Goal: Information Seeking & Learning: Find specific fact

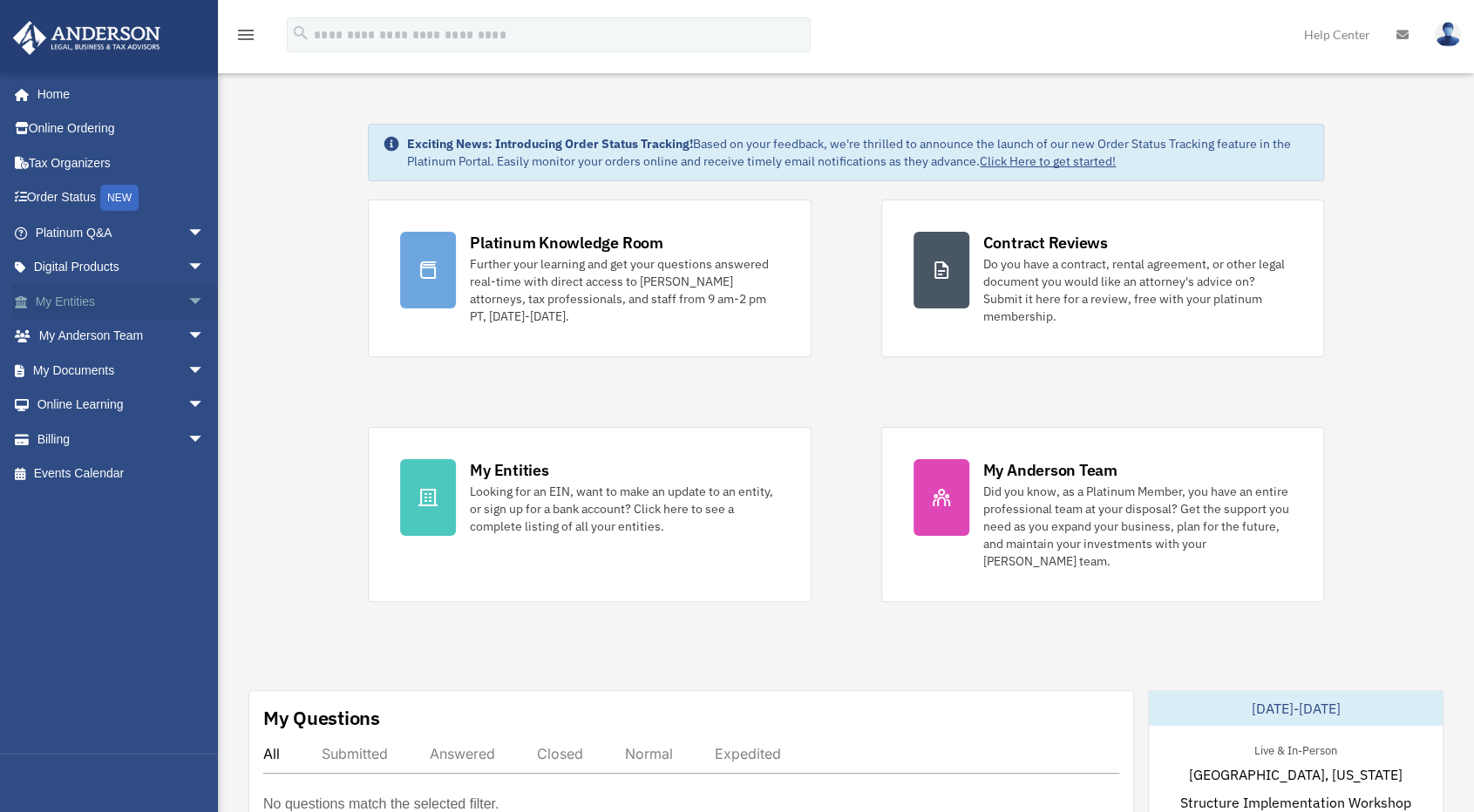
click at [106, 306] on link "My Entities arrow_drop_down" at bounding box center [121, 301] width 219 height 35
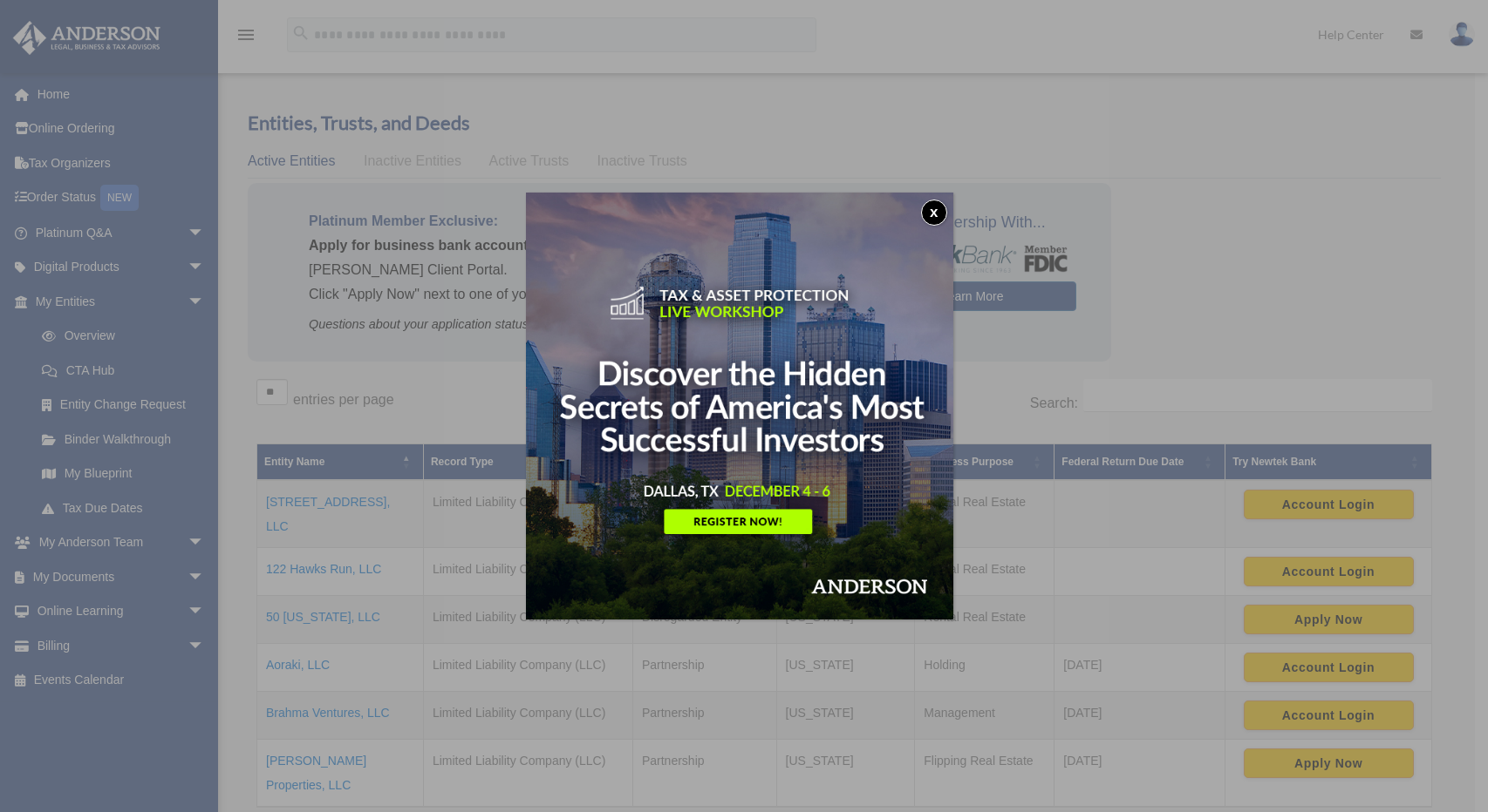
click at [935, 212] on button "x" at bounding box center [934, 213] width 26 height 26
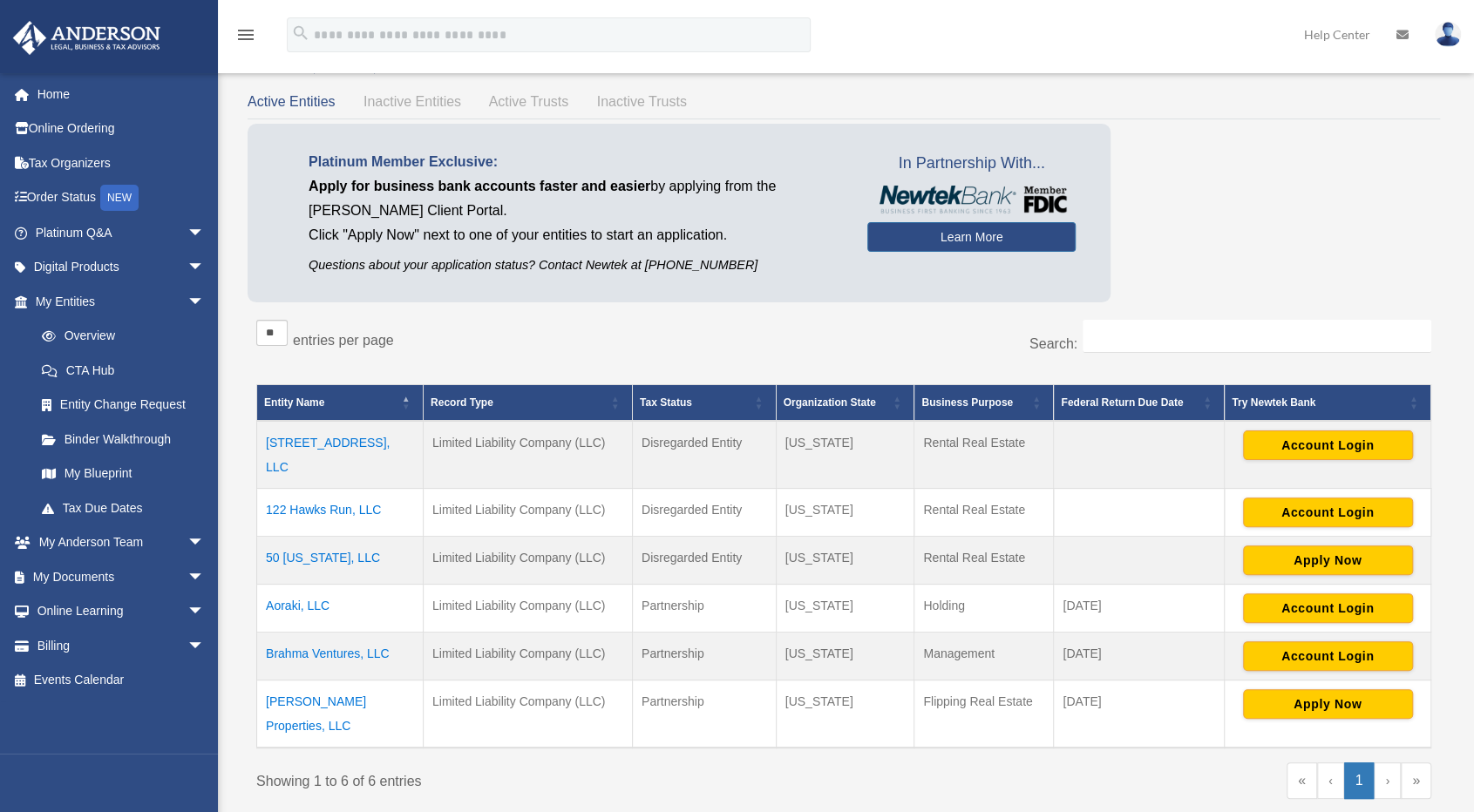
scroll to position [88, 0]
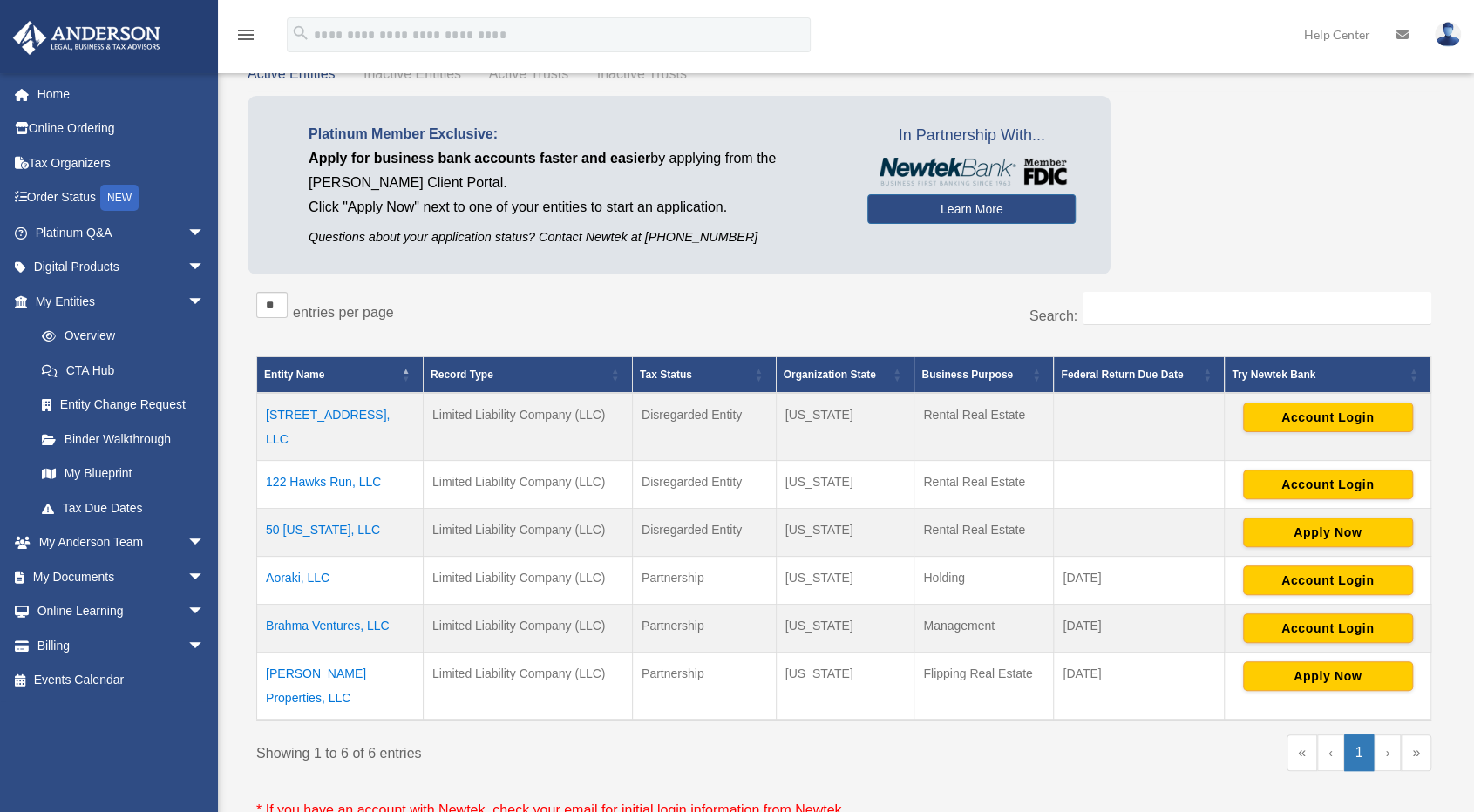
click at [340, 604] on td "Brahma Ventures, LLC" at bounding box center [340, 628] width 166 height 48
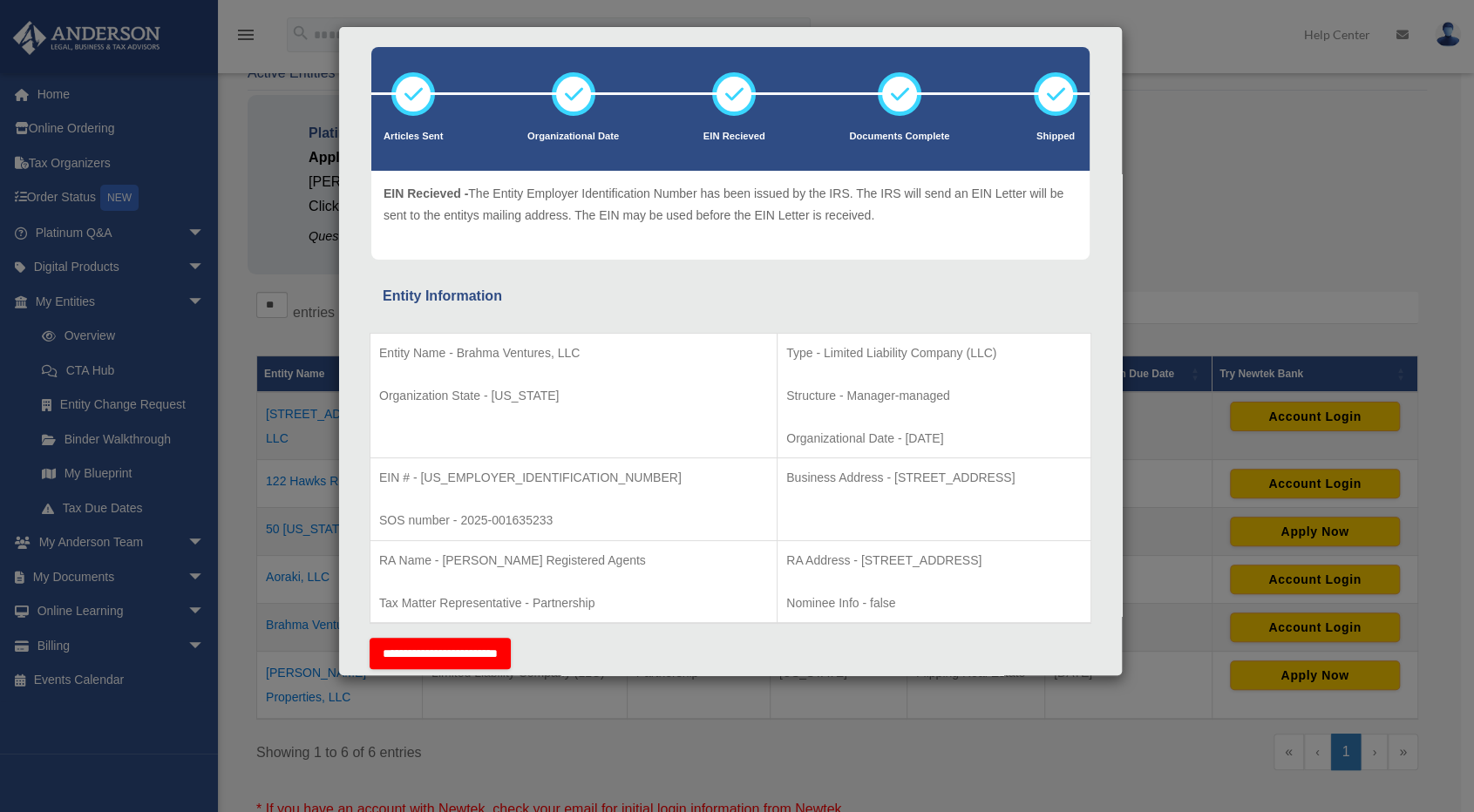
scroll to position [174, 0]
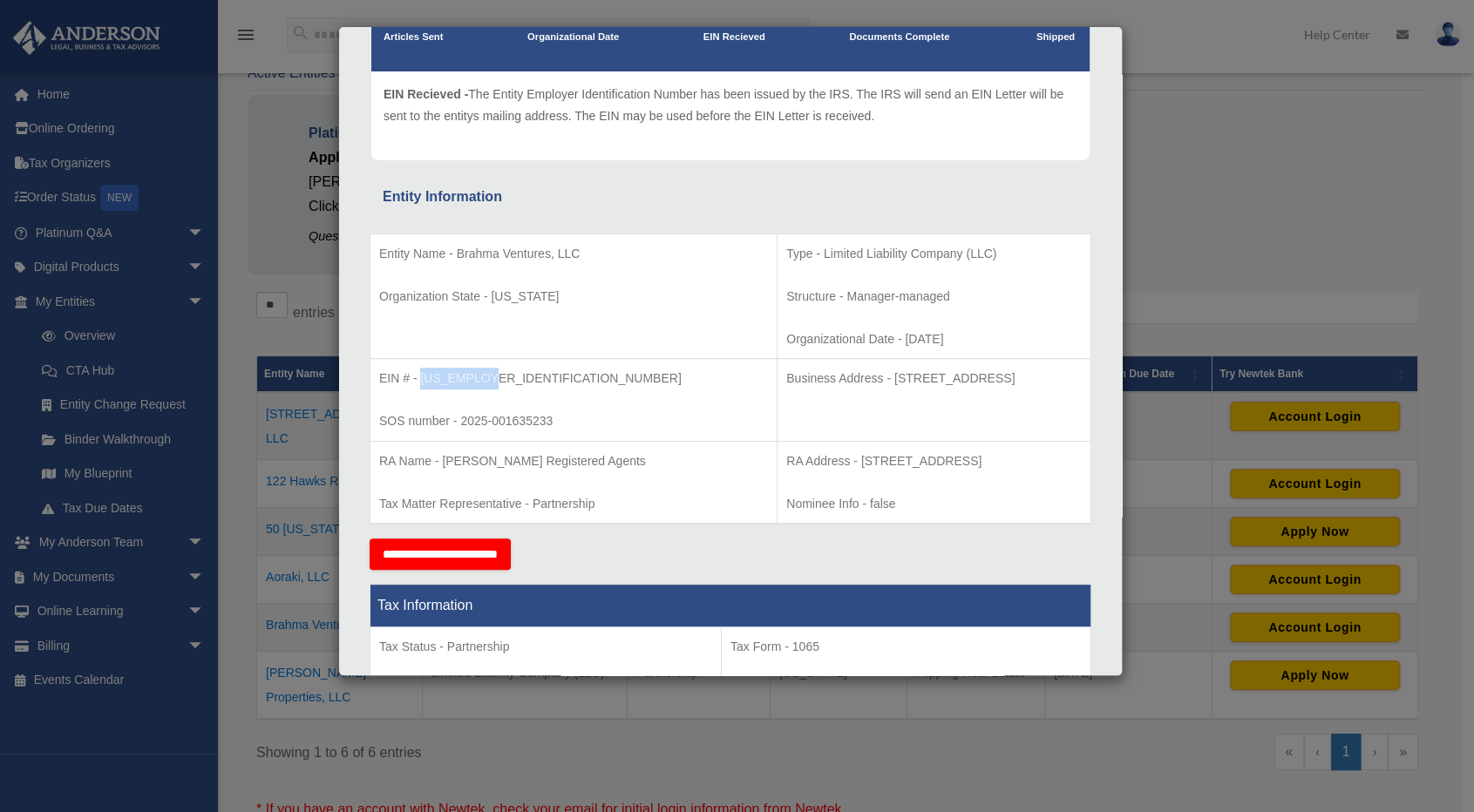
drag, startPoint x: 486, startPoint y: 376, endPoint x: 421, endPoint y: 382, distance: 65.3
click at [421, 382] on p "EIN # - [US_EMPLOYER_IDENTIFICATION_NUMBER]" at bounding box center [574, 379] width 389 height 22
copy p "[US_EMPLOYER_IDENTIFICATION_NUMBER]"
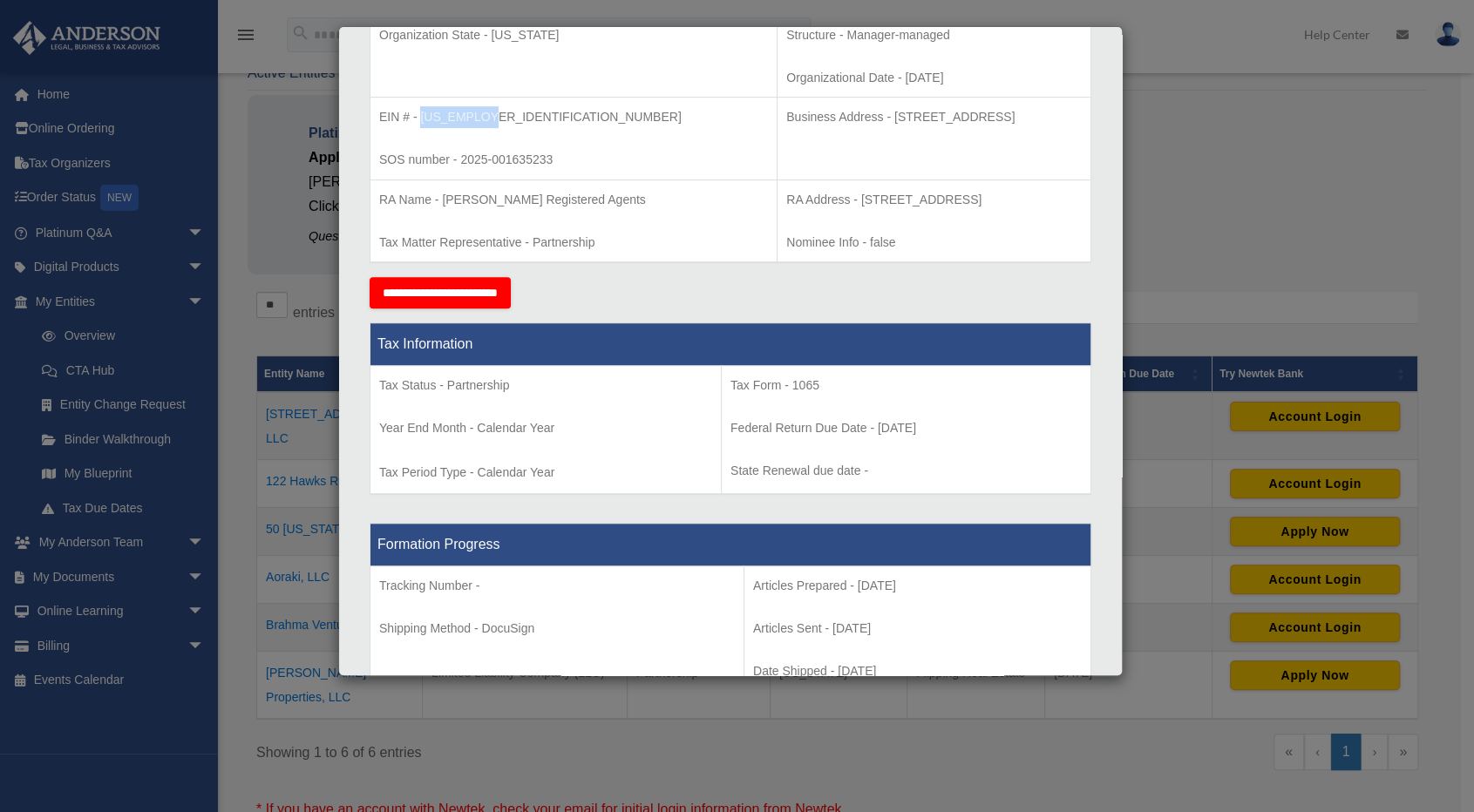
scroll to position [697, 0]
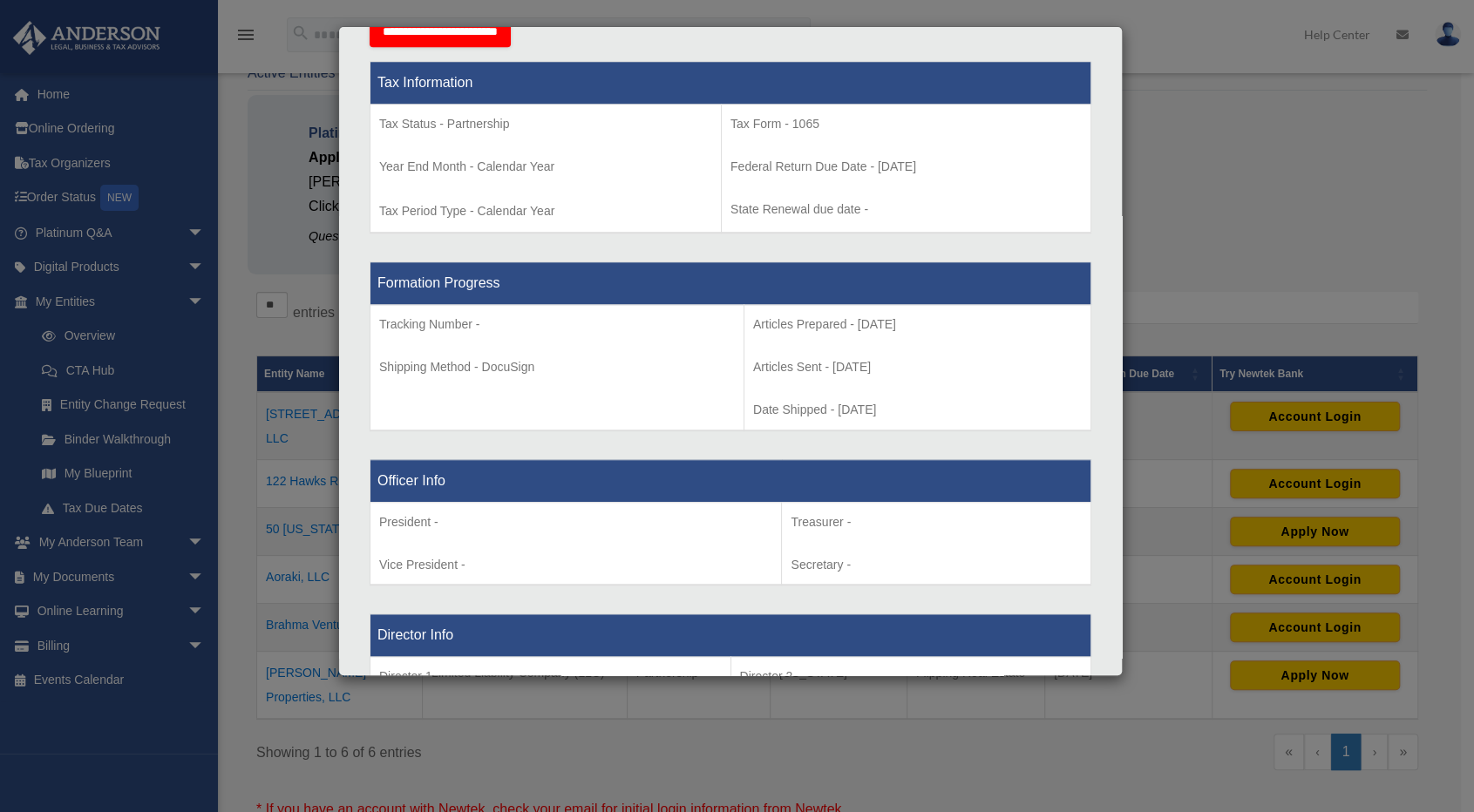
drag, startPoint x: 889, startPoint y: 319, endPoint x: 825, endPoint y: 330, distance: 64.9
click at [825, 330] on p "Articles Prepared - [DATE]" at bounding box center [917, 325] width 329 height 22
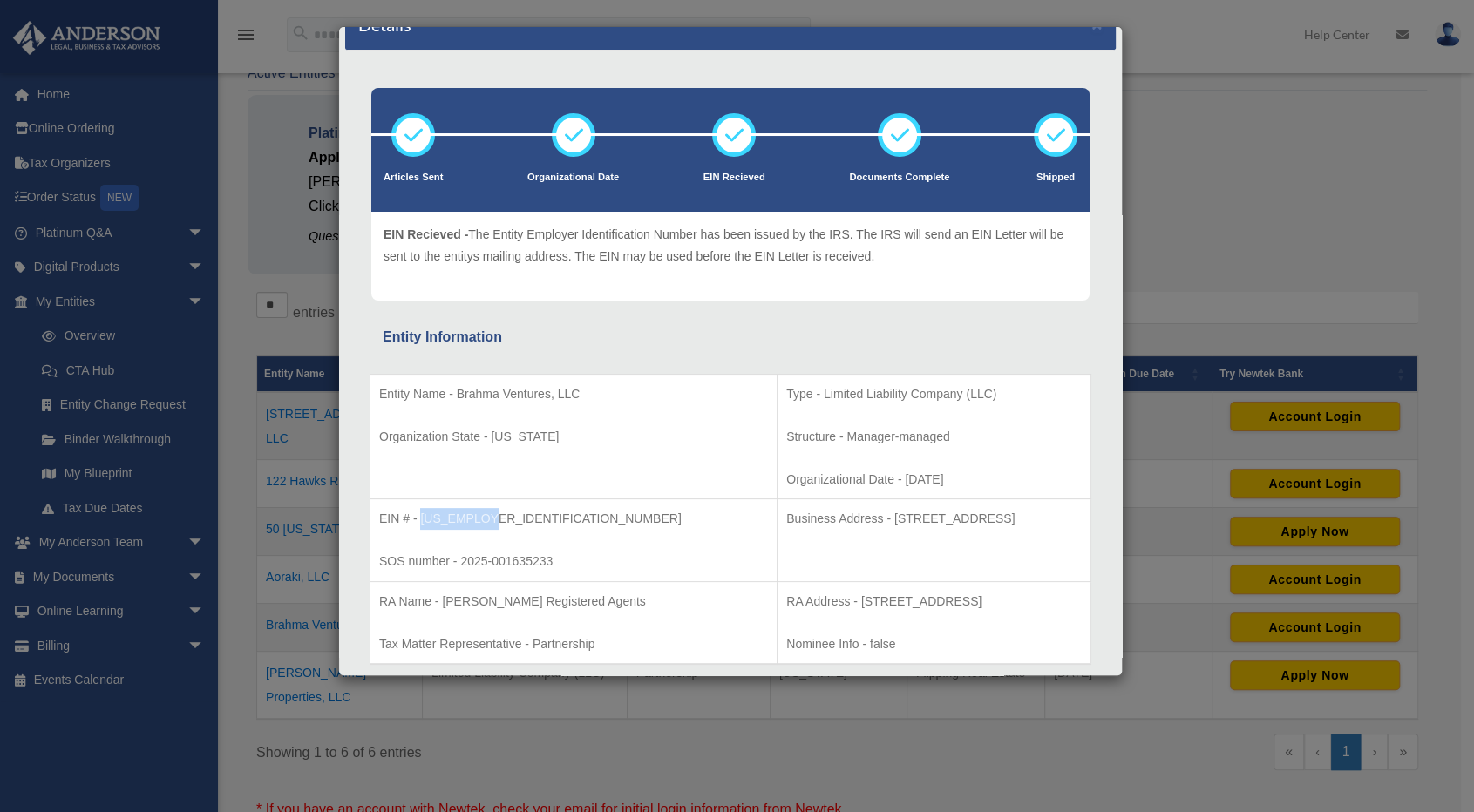
scroll to position [0, 0]
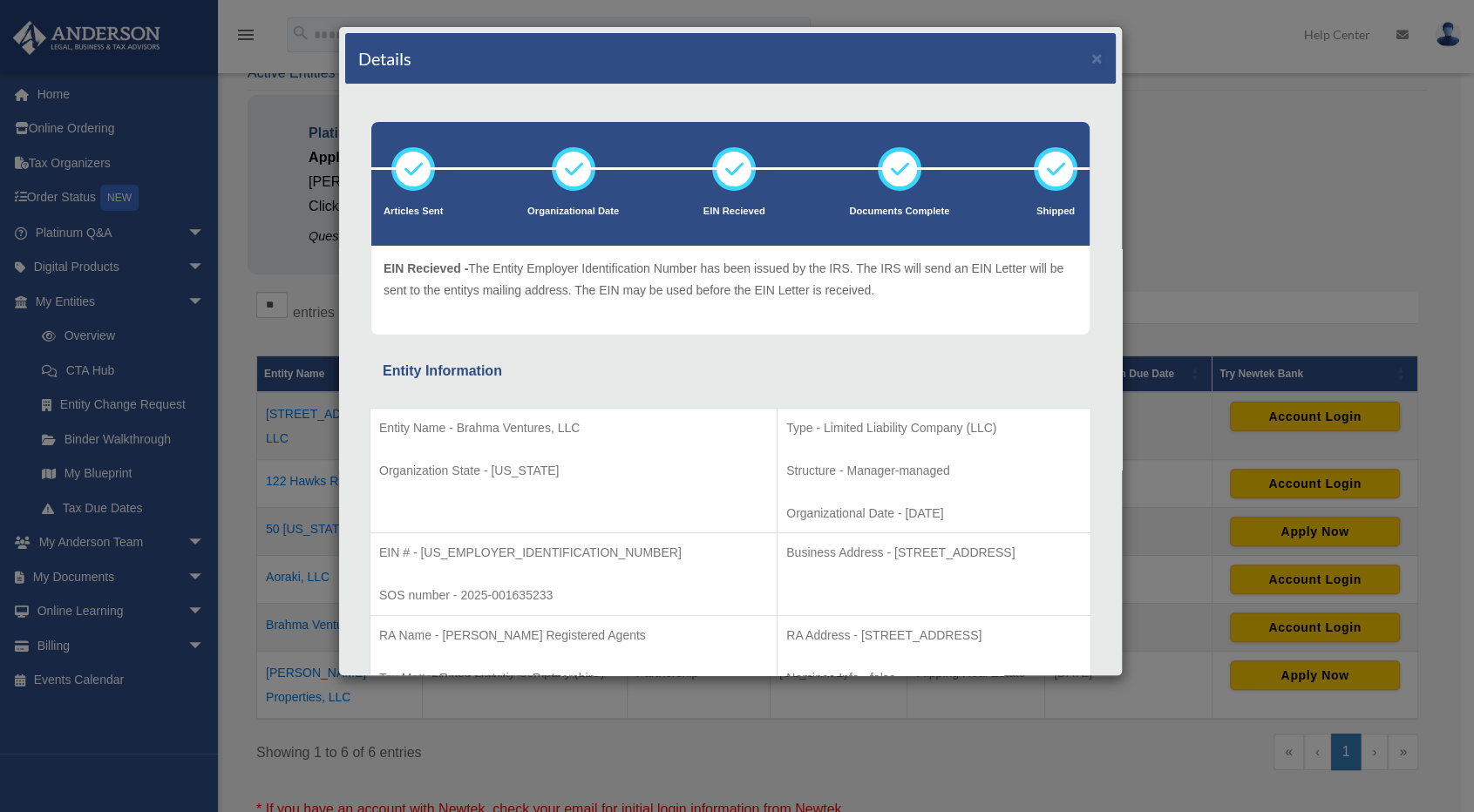
click at [1326, 184] on div "Details × Articles Sent Organizational Date" at bounding box center [737, 406] width 1474 height 812
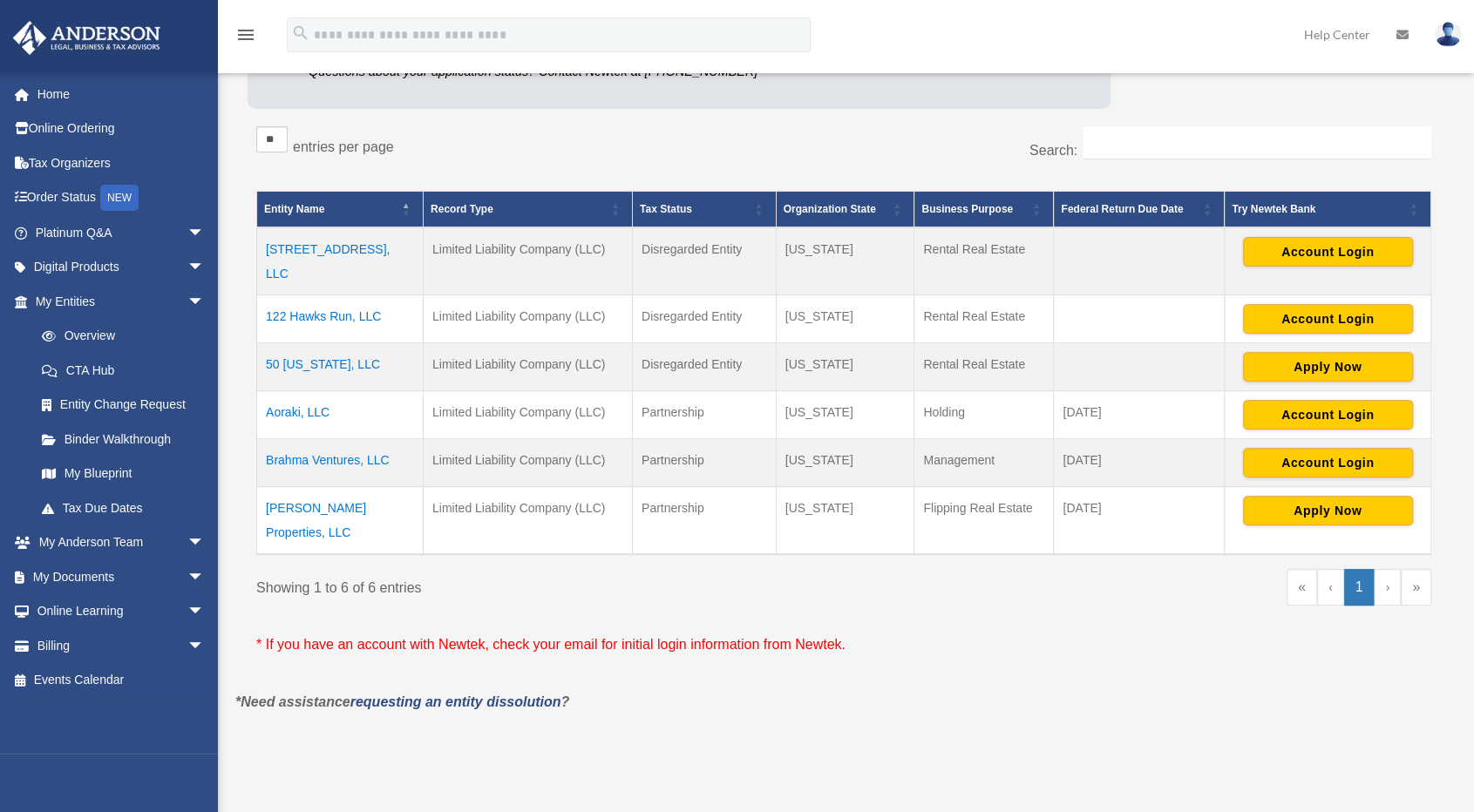
scroll to position [262, 0]
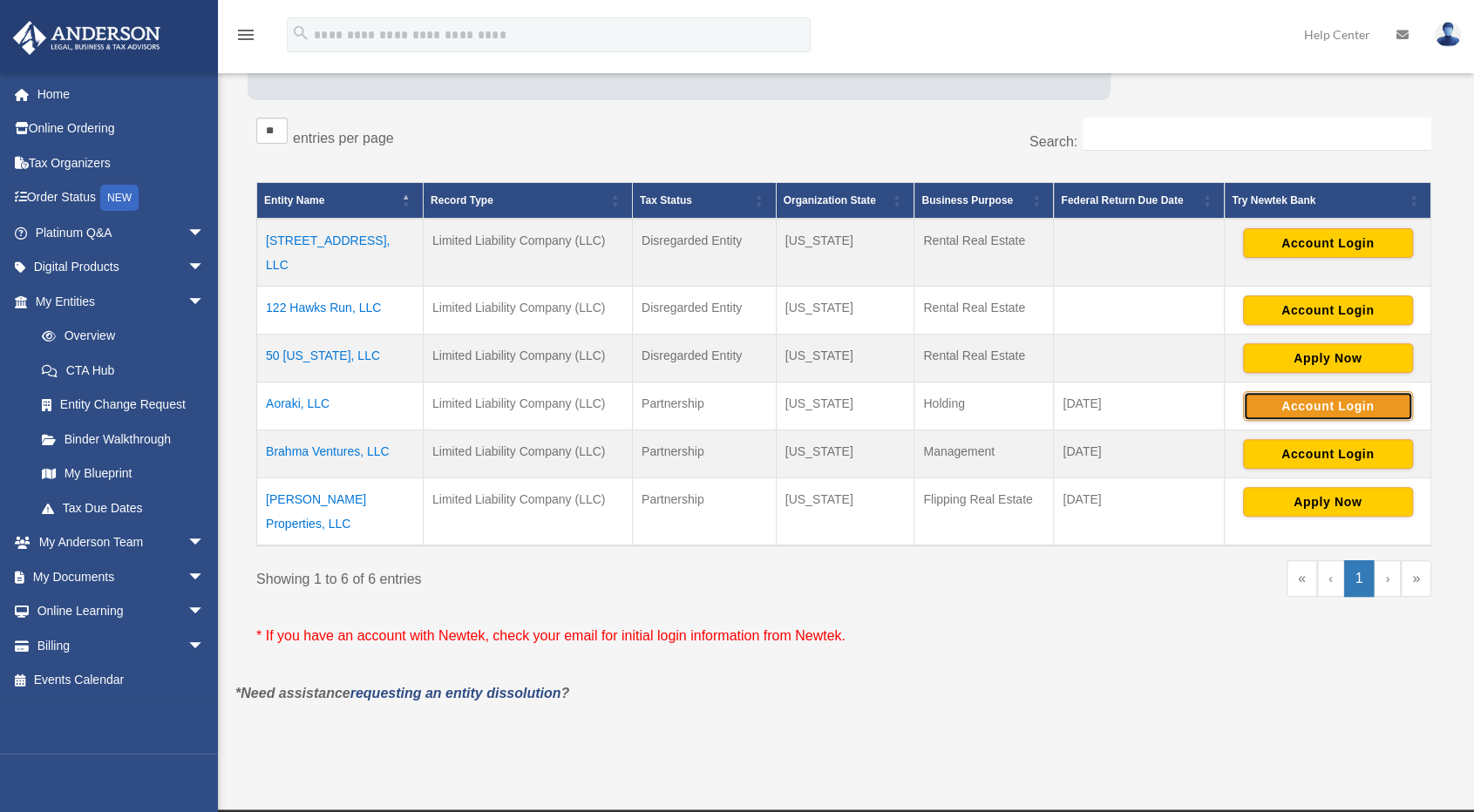
click at [1322, 391] on button "Account Login" at bounding box center [1328, 406] width 170 height 29
click at [351, 430] on td "Brahma Ventures, LLC" at bounding box center [340, 453] width 166 height 48
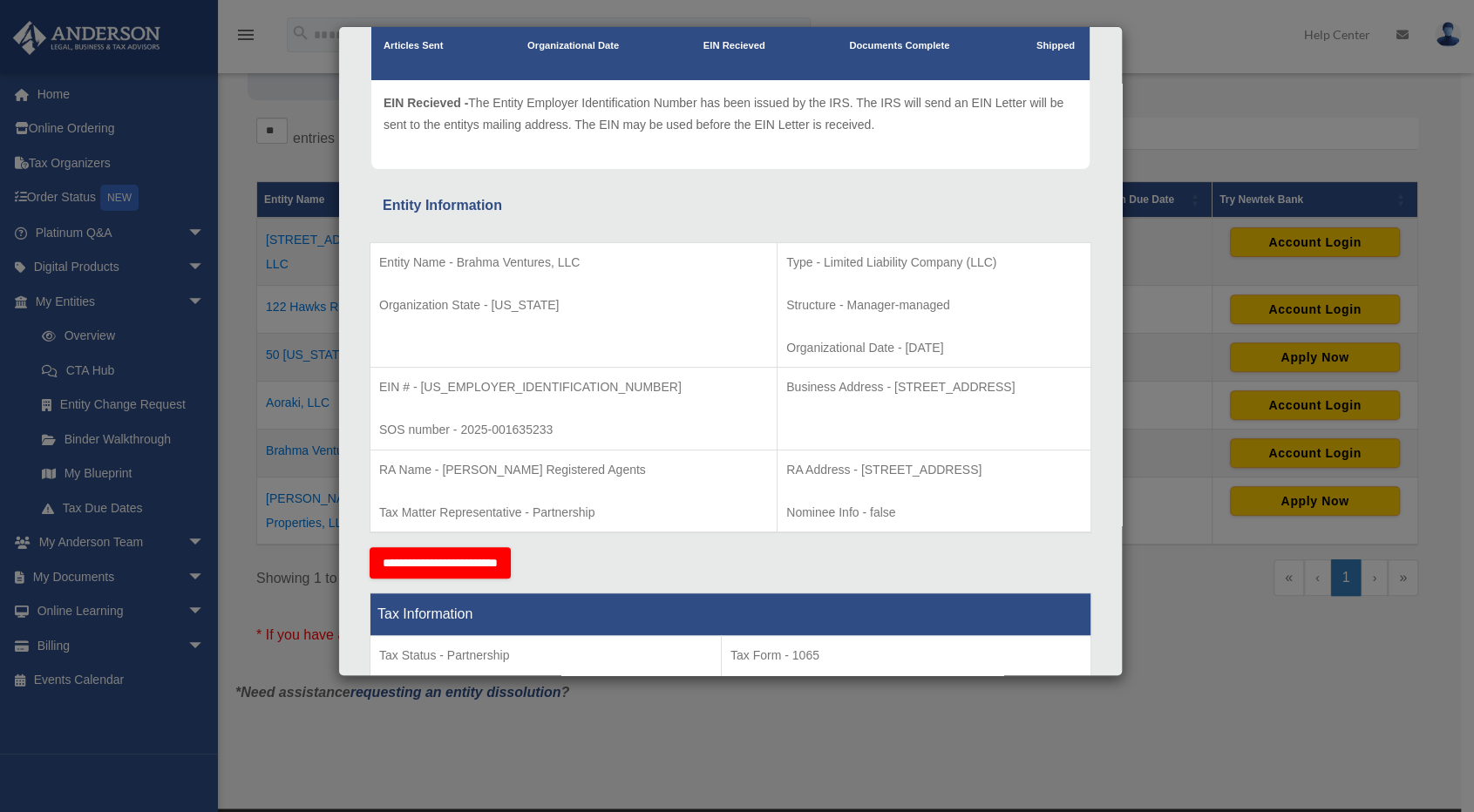
scroll to position [174, 0]
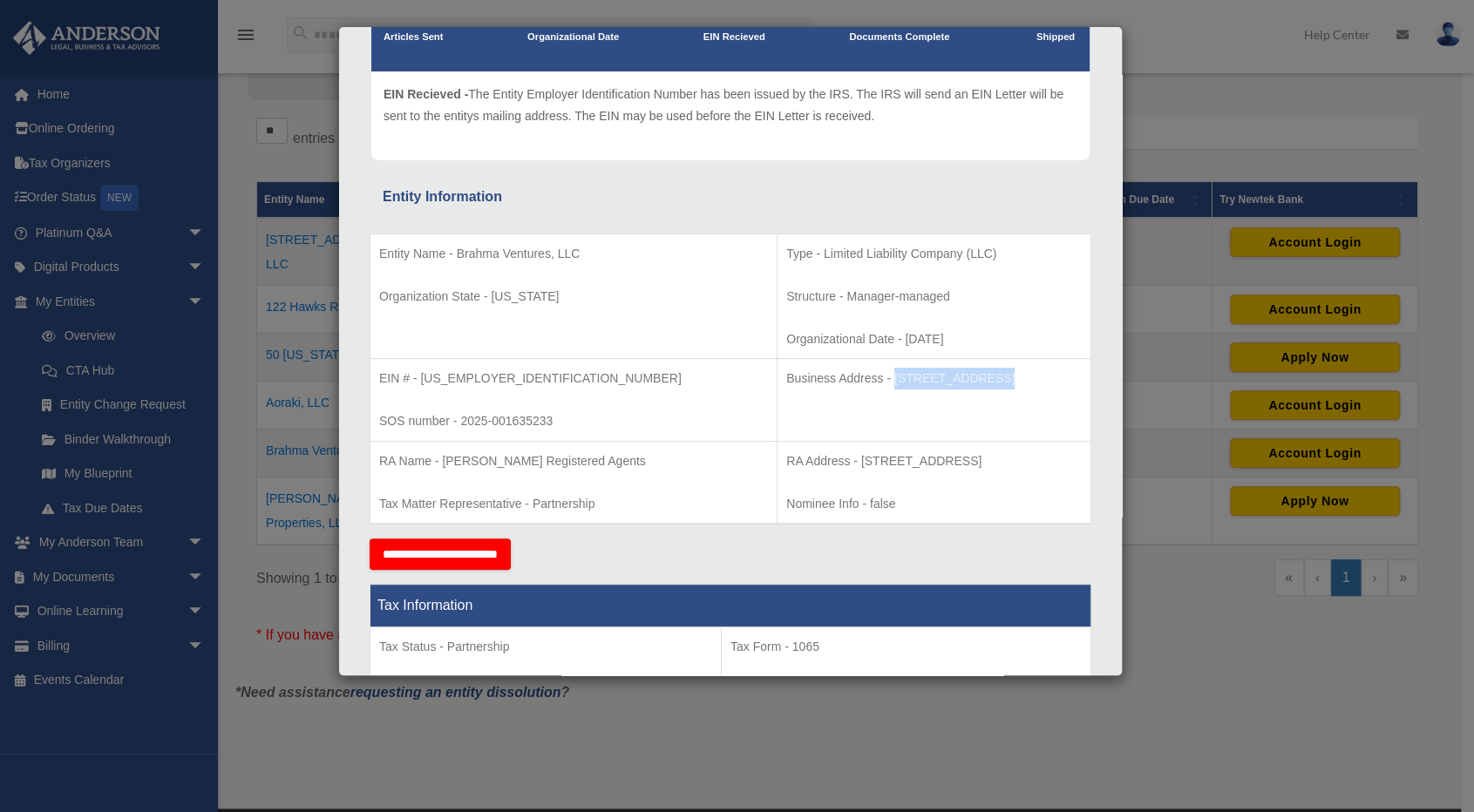
drag, startPoint x: 756, startPoint y: 374, endPoint x: 847, endPoint y: 379, distance: 91.1
click at [847, 379] on p "Business Address - [STREET_ADDRESS]" at bounding box center [935, 379] width 296 height 22
copy p "[STREET_ADDRESS]"
click at [958, 395] on td "Business Address - [STREET_ADDRESS]" at bounding box center [935, 401] width 314 height 83
drag, startPoint x: 756, startPoint y: 376, endPoint x: 842, endPoint y: 380, distance: 86.1
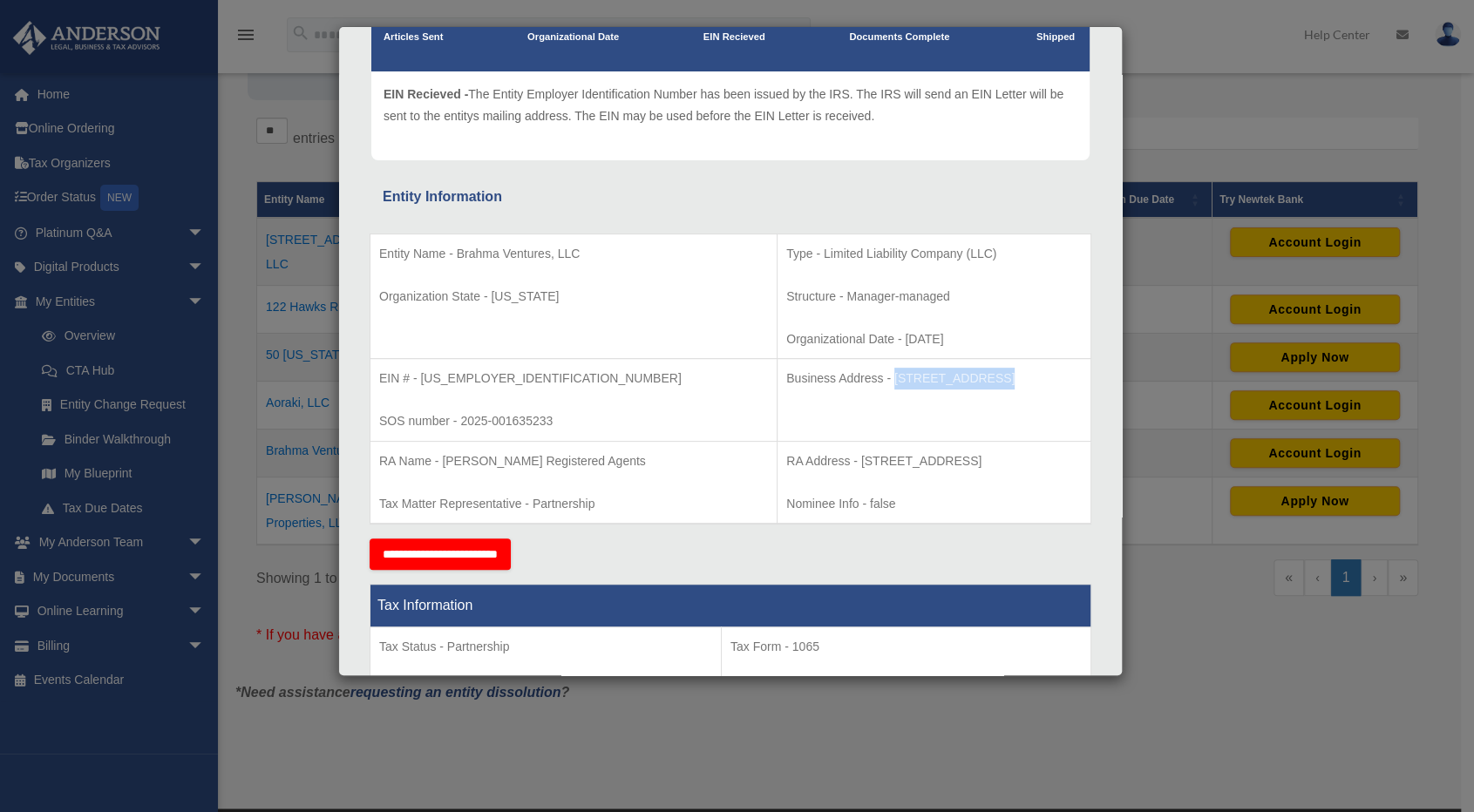
click at [846, 380] on p "Business Address - [STREET_ADDRESS]" at bounding box center [935, 379] width 296 height 22
copy p "[STREET_ADDRESS]"
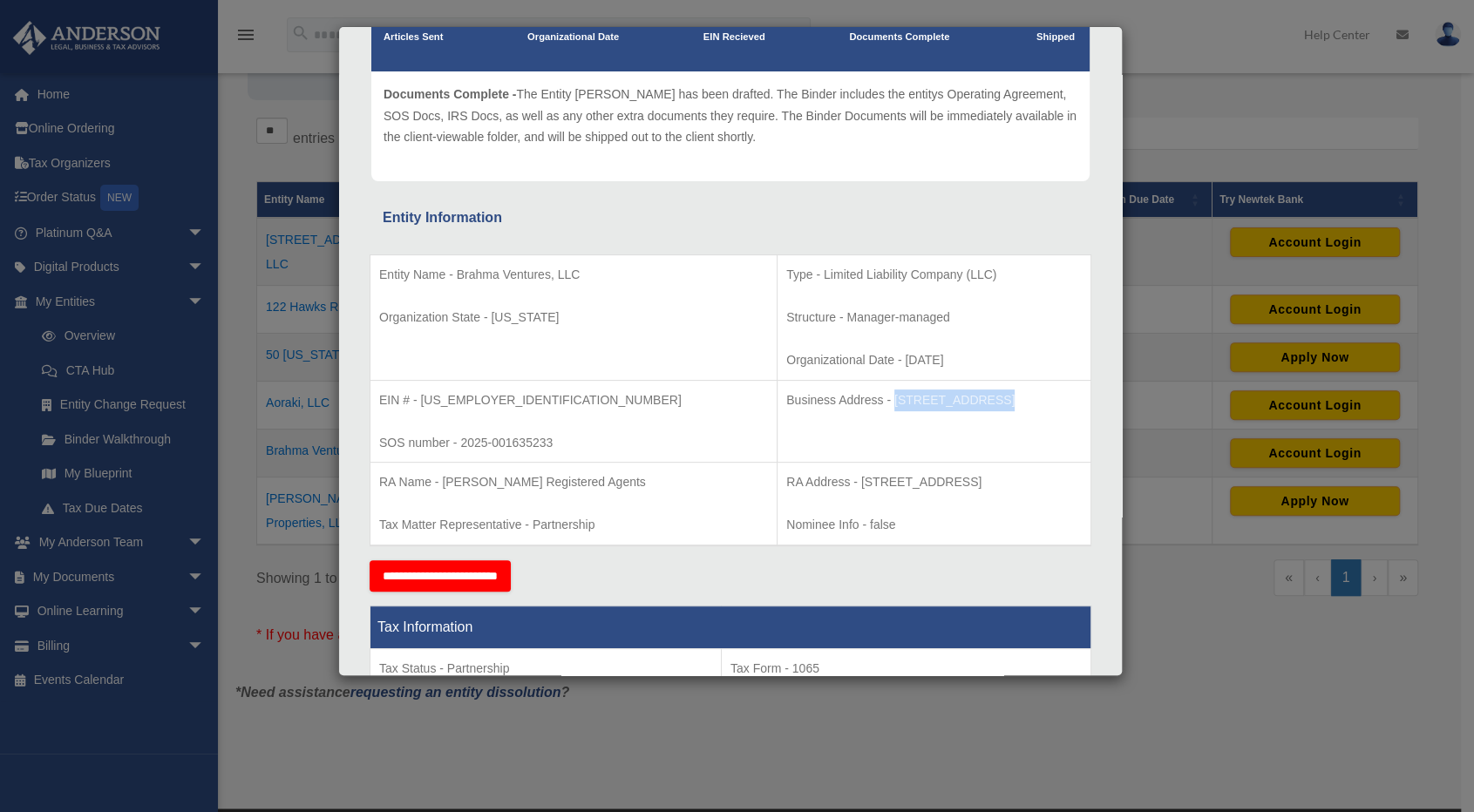
drag, startPoint x: 855, startPoint y: 397, endPoint x: 983, endPoint y: 391, distance: 128.1
click at [983, 391] on p "Business Address - [STREET_ADDRESS]" at bounding box center [935, 401] width 296 height 22
copy p "[GEOGRAPHIC_DATA]"
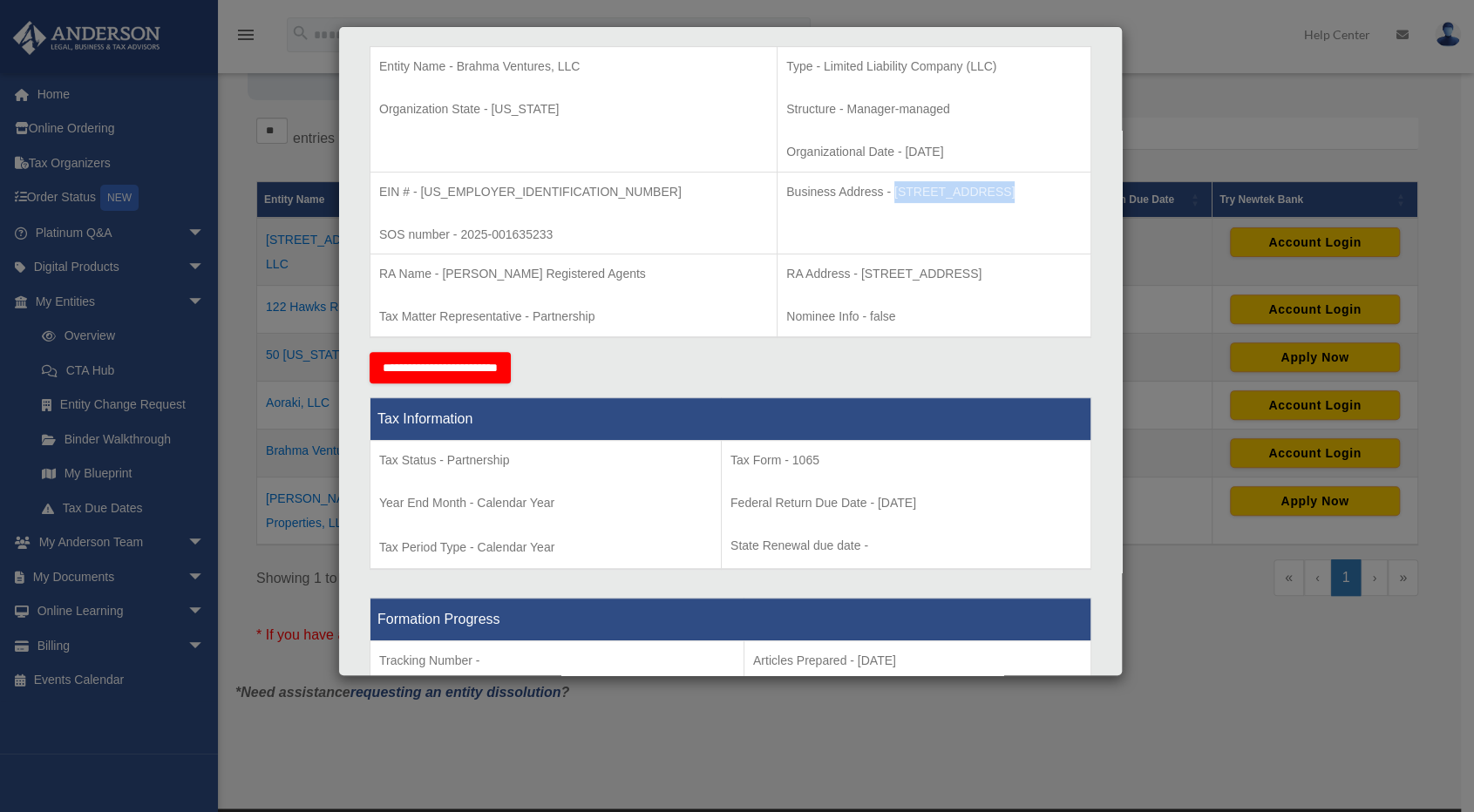
scroll to position [436, 0]
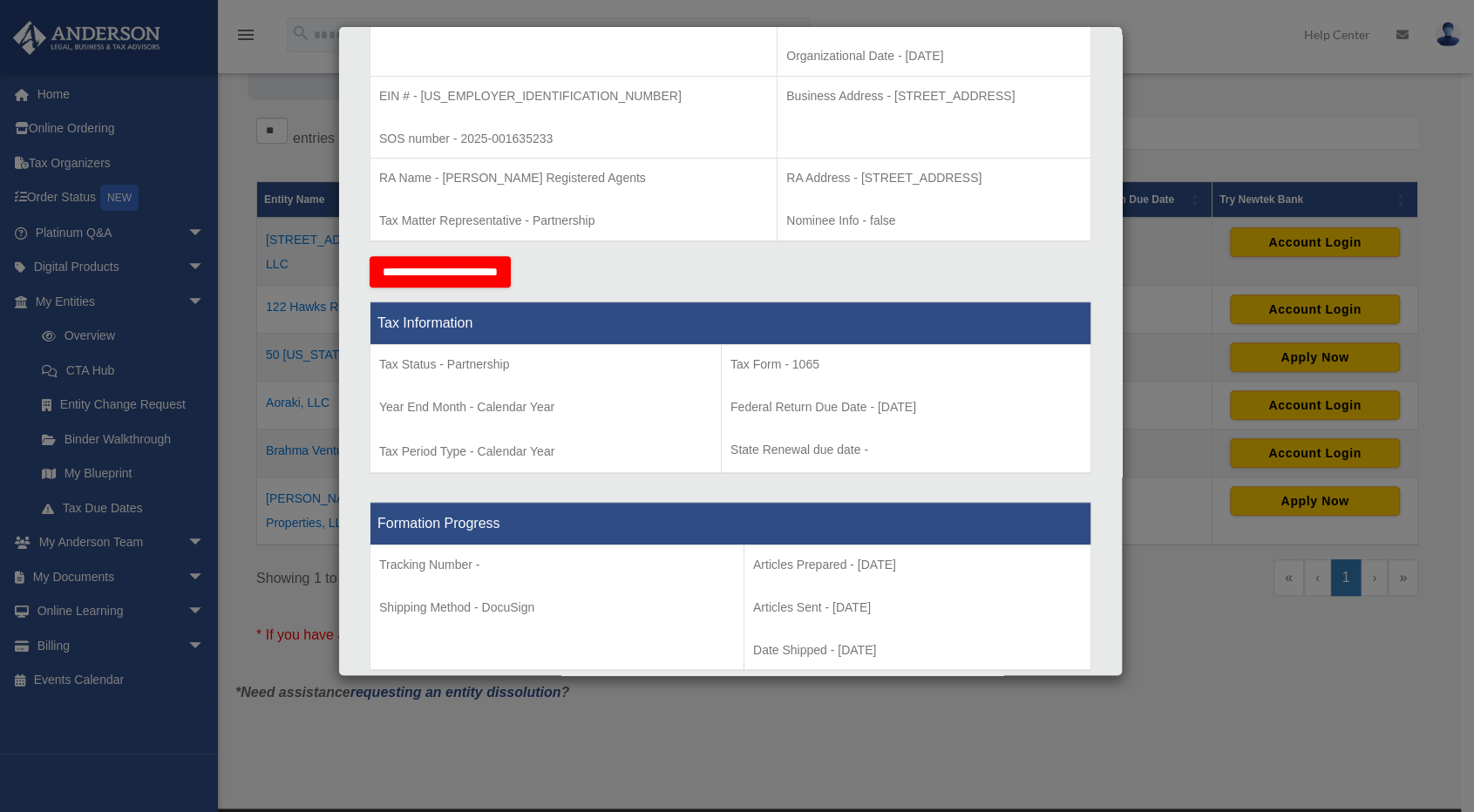
click at [1184, 95] on div "Details × Articles Sent Organizational Date" at bounding box center [737, 406] width 1474 height 812
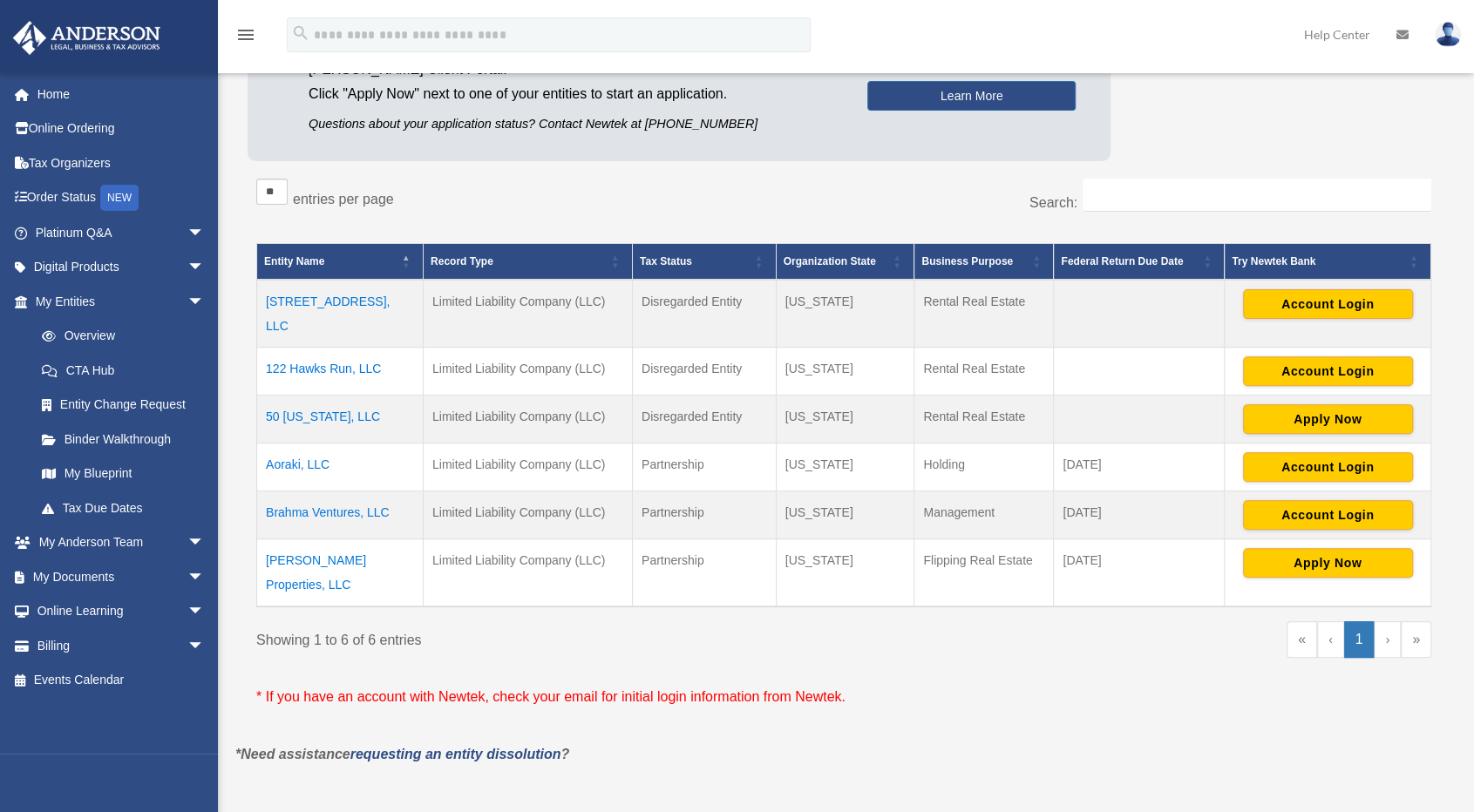
scroll to position [0, 0]
